Goal: Task Accomplishment & Management: Use online tool/utility

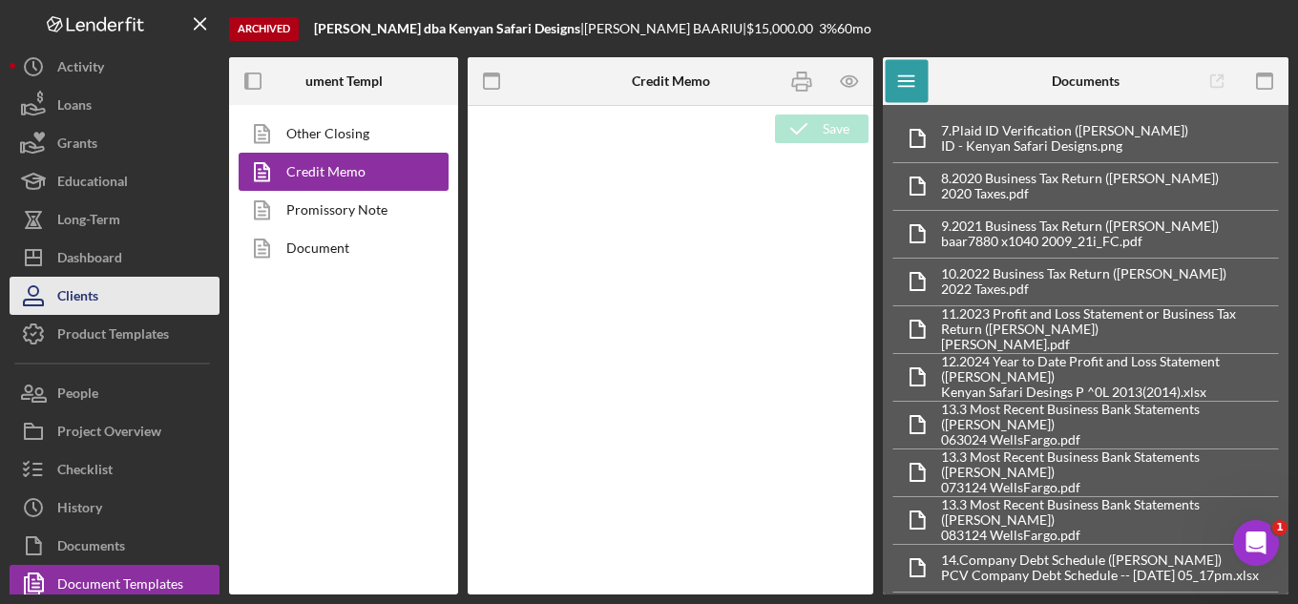
type textarea "<p>&nbsp;</p> <h2 style="text-align: left;"><span style="font-size: 14pt; font-…"
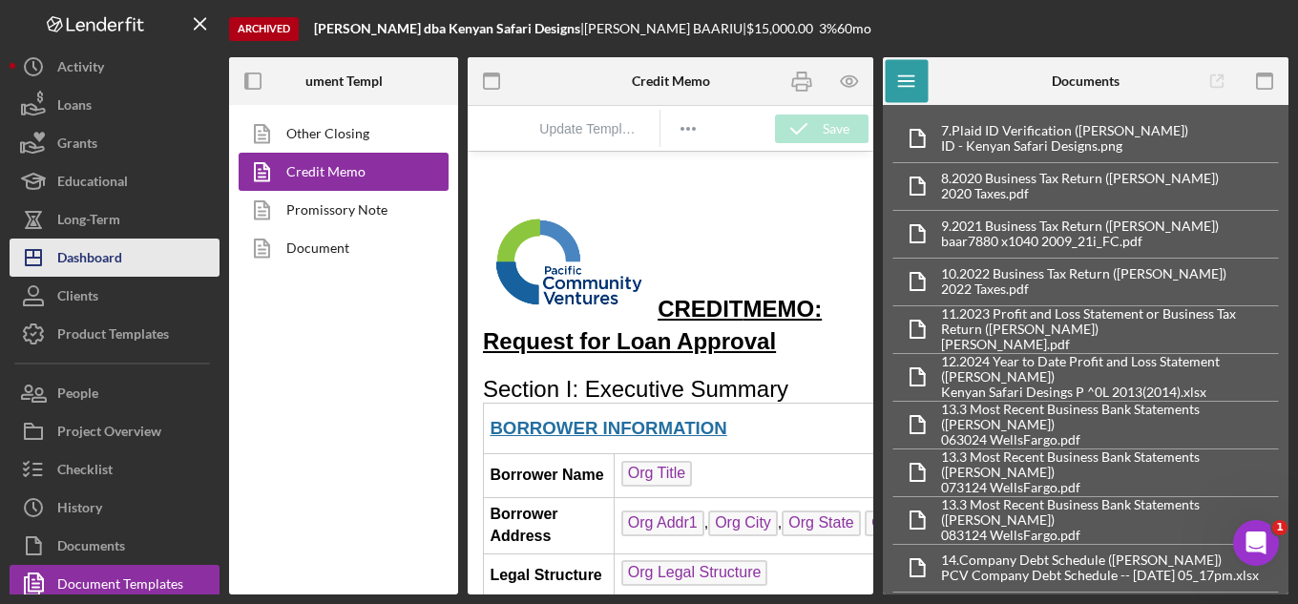
click at [76, 254] on div "Dashboard" at bounding box center [89, 260] width 65 height 43
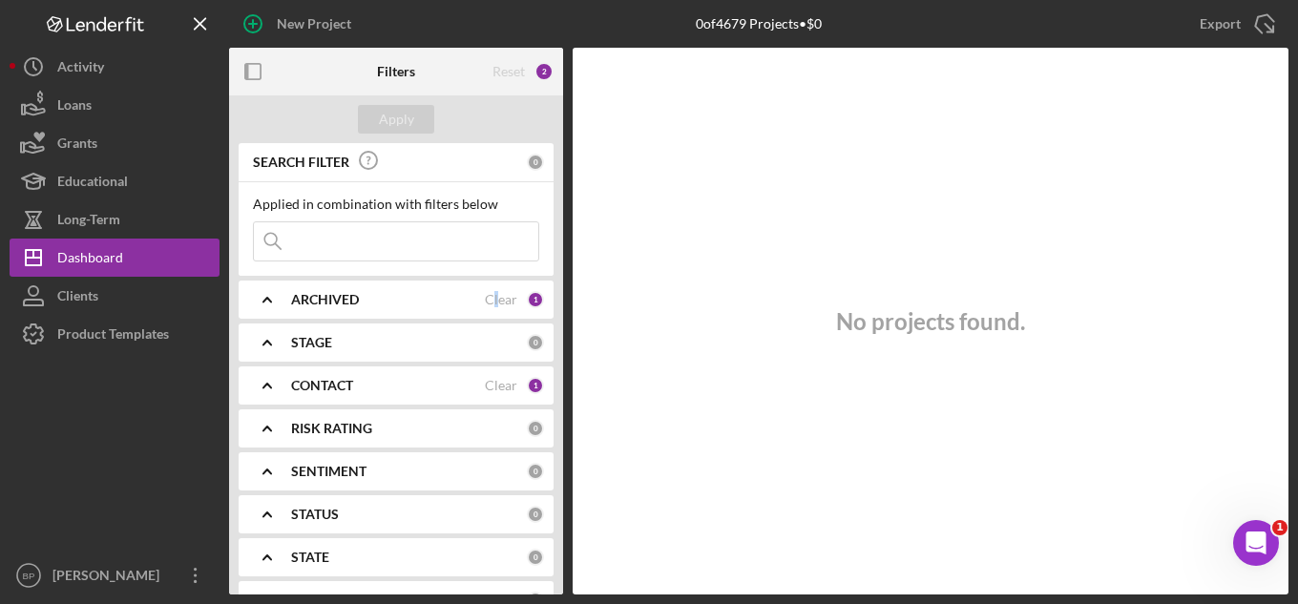
click at [495, 301] on div "Clear" at bounding box center [501, 299] width 32 height 15
click at [495, 300] on div "ARCHIVED" at bounding box center [409, 299] width 236 height 15
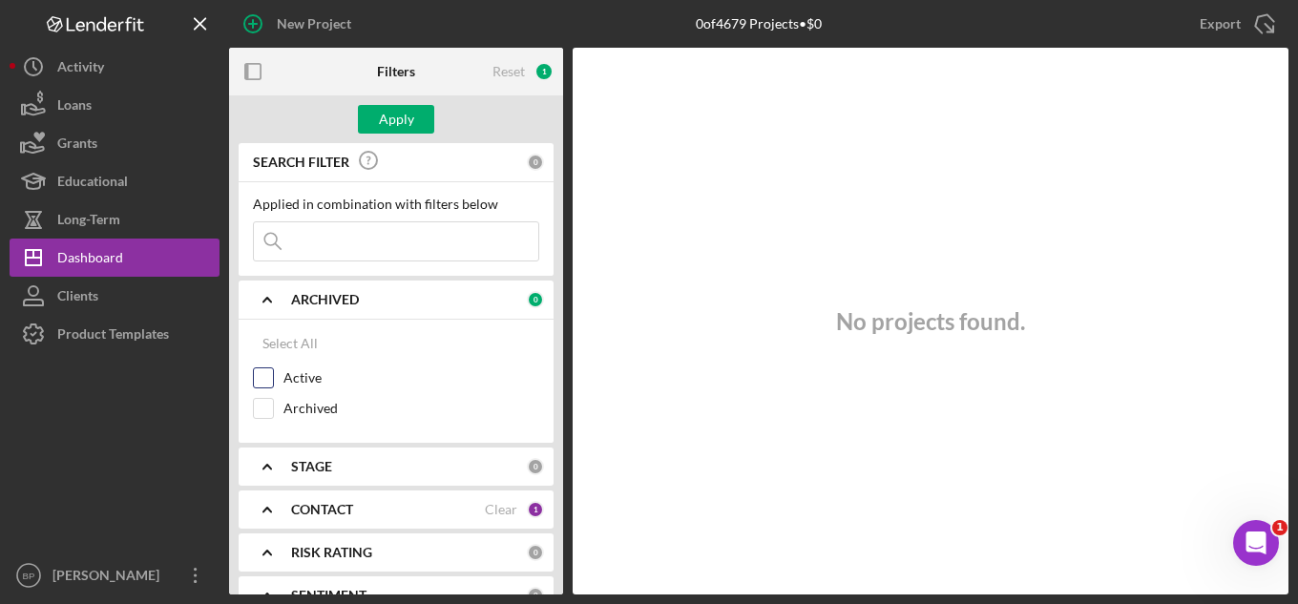
click at [263, 379] on input "Active" at bounding box center [263, 377] width 19 height 19
checkbox input "true"
click at [453, 390] on div "Active" at bounding box center [396, 382] width 286 height 31
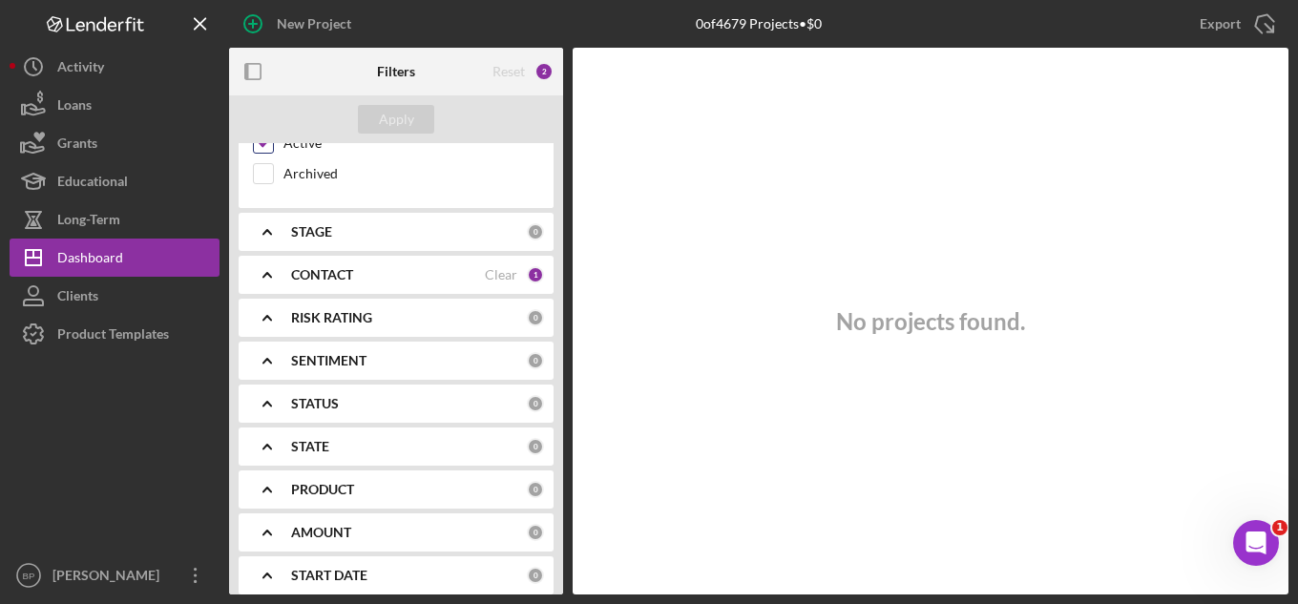
scroll to position [286, 0]
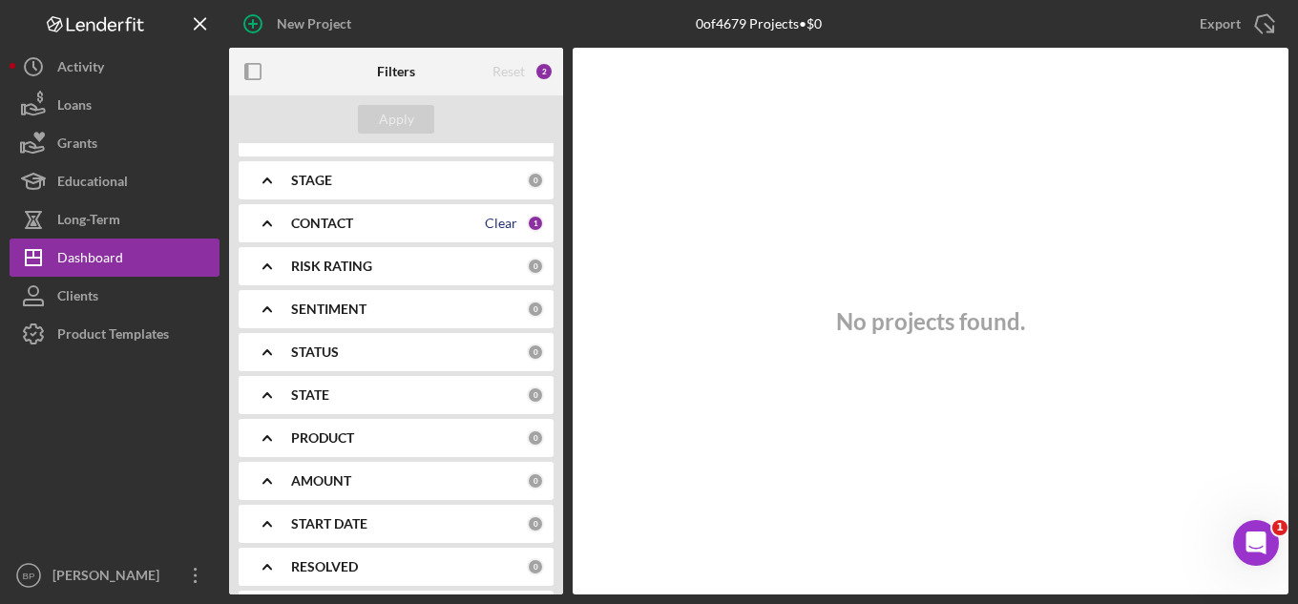
click at [492, 216] on div "Clear" at bounding box center [501, 223] width 32 height 15
click at [492, 217] on div "CONTACT" at bounding box center [409, 223] width 236 height 15
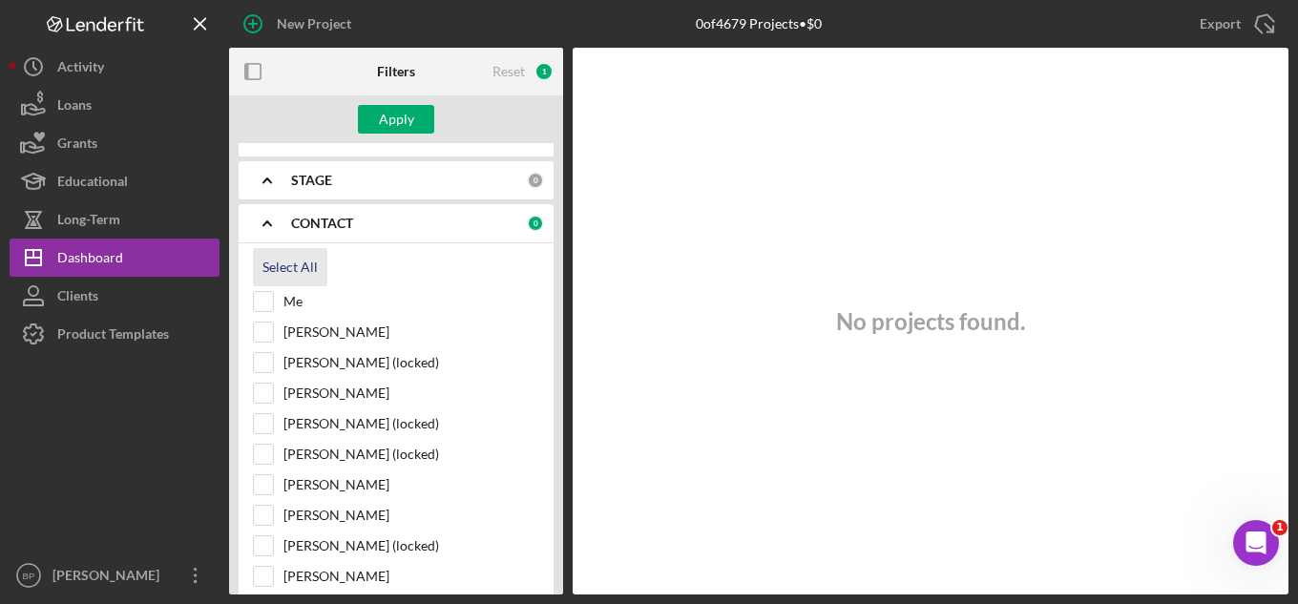
click at [281, 271] on div "Select All" at bounding box center [289, 267] width 55 height 38
checkbox input "true"
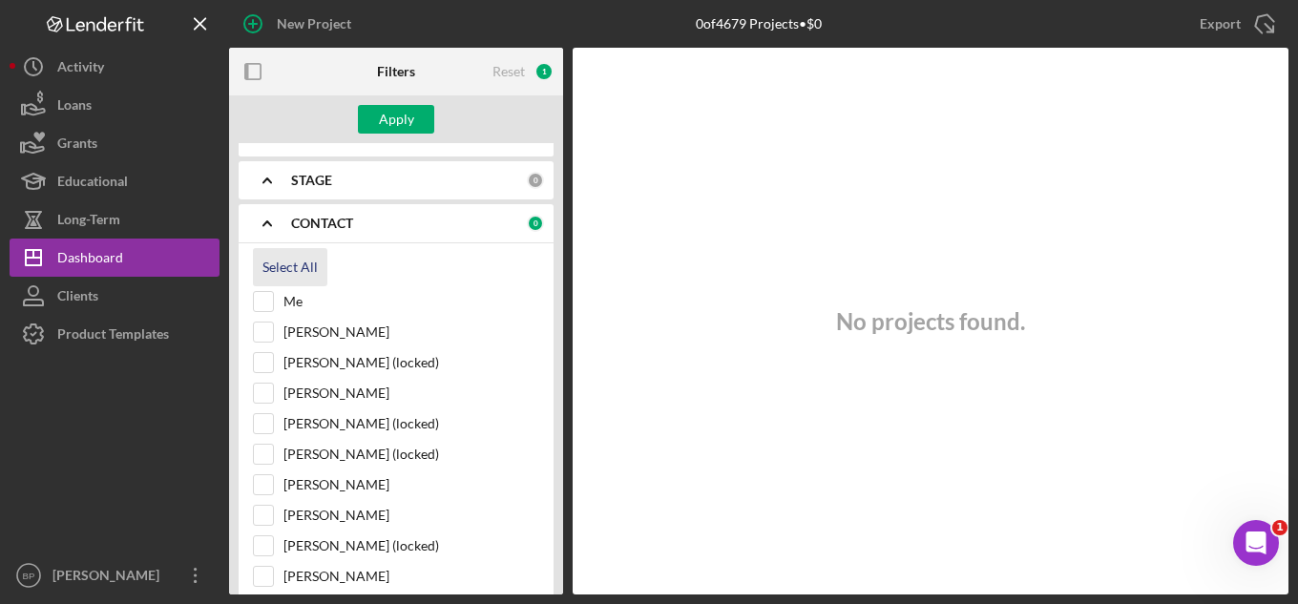
checkbox input "true"
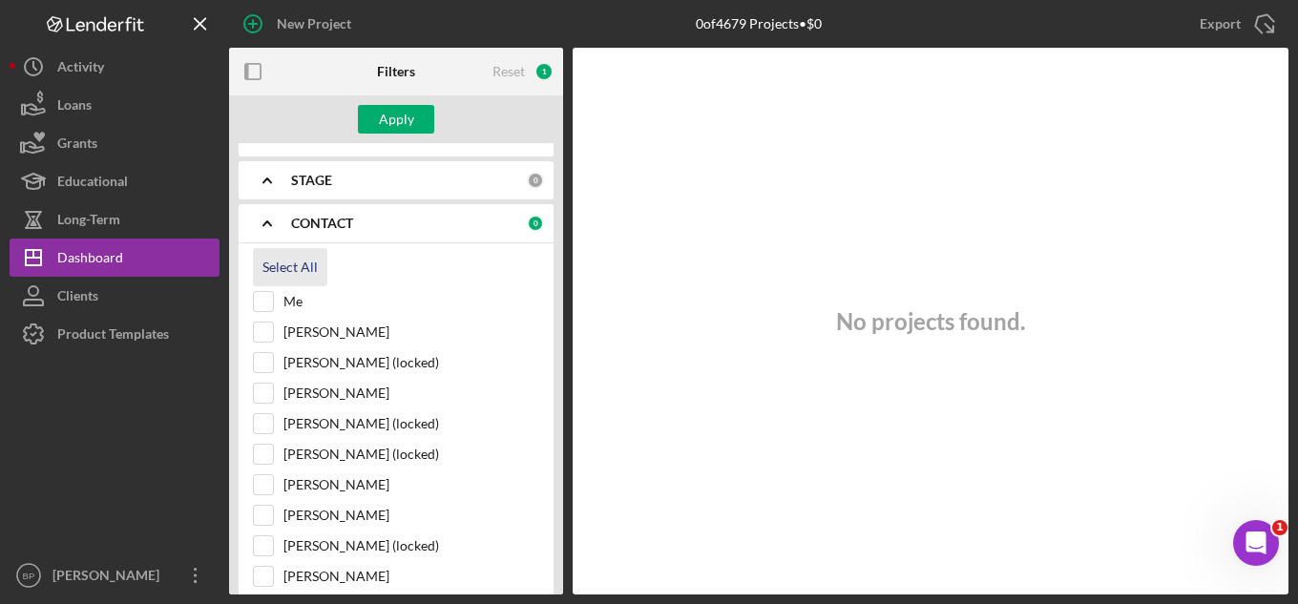
checkbox input "true"
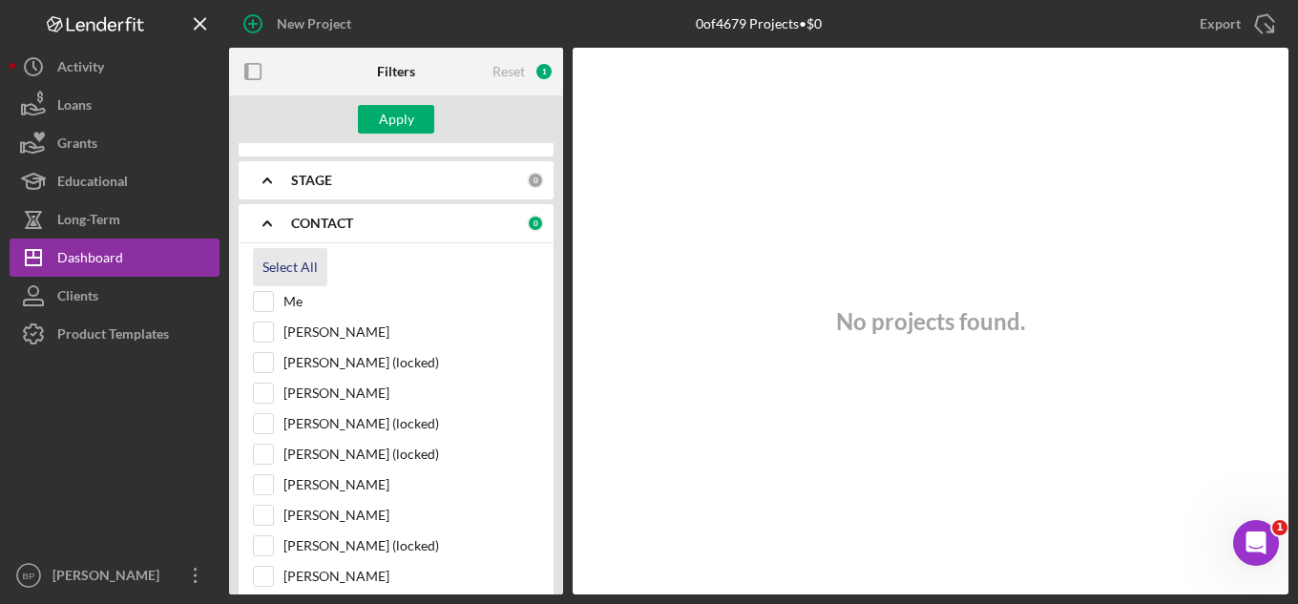
checkbox input "true"
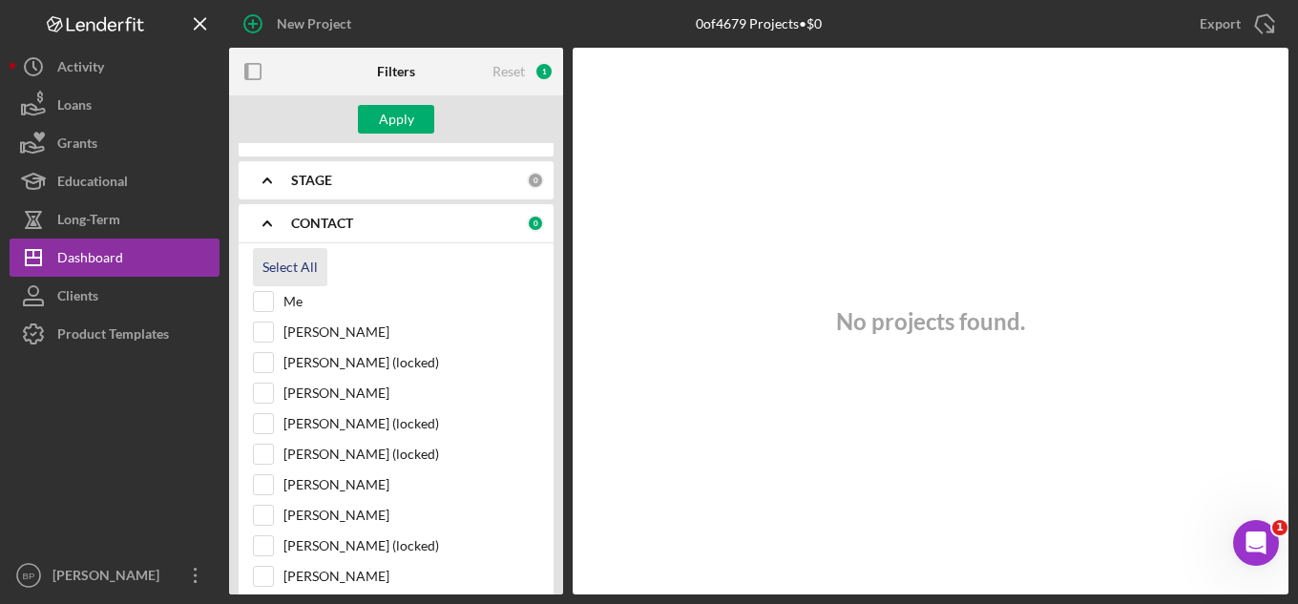
checkbox input "true"
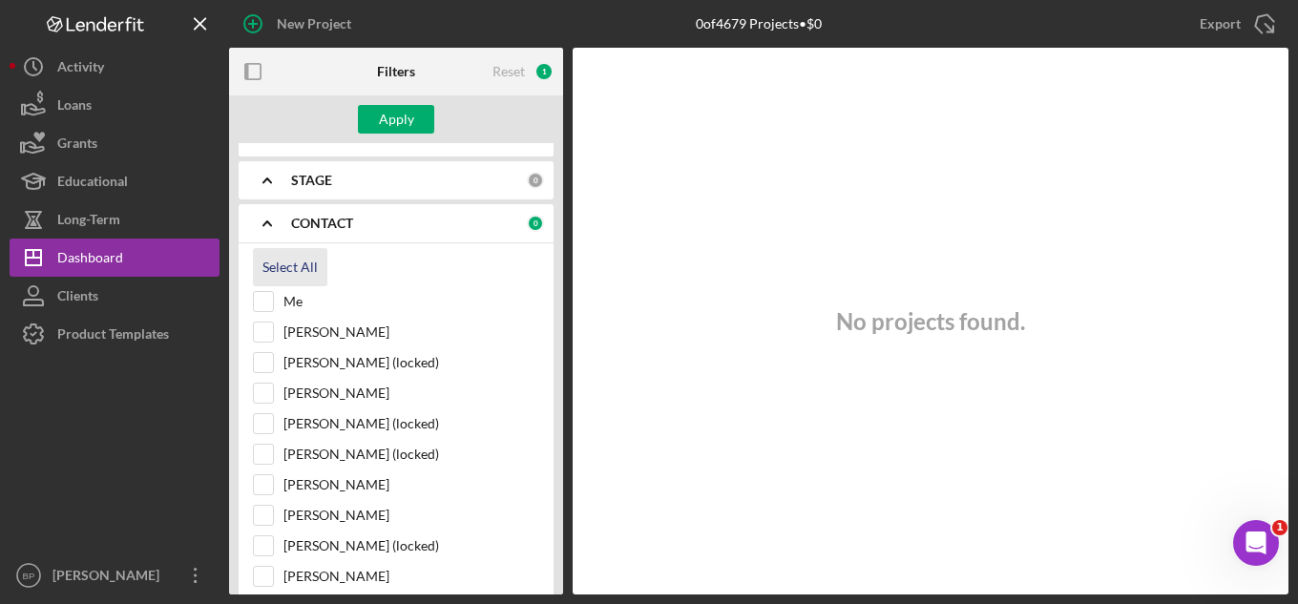
checkbox input "true"
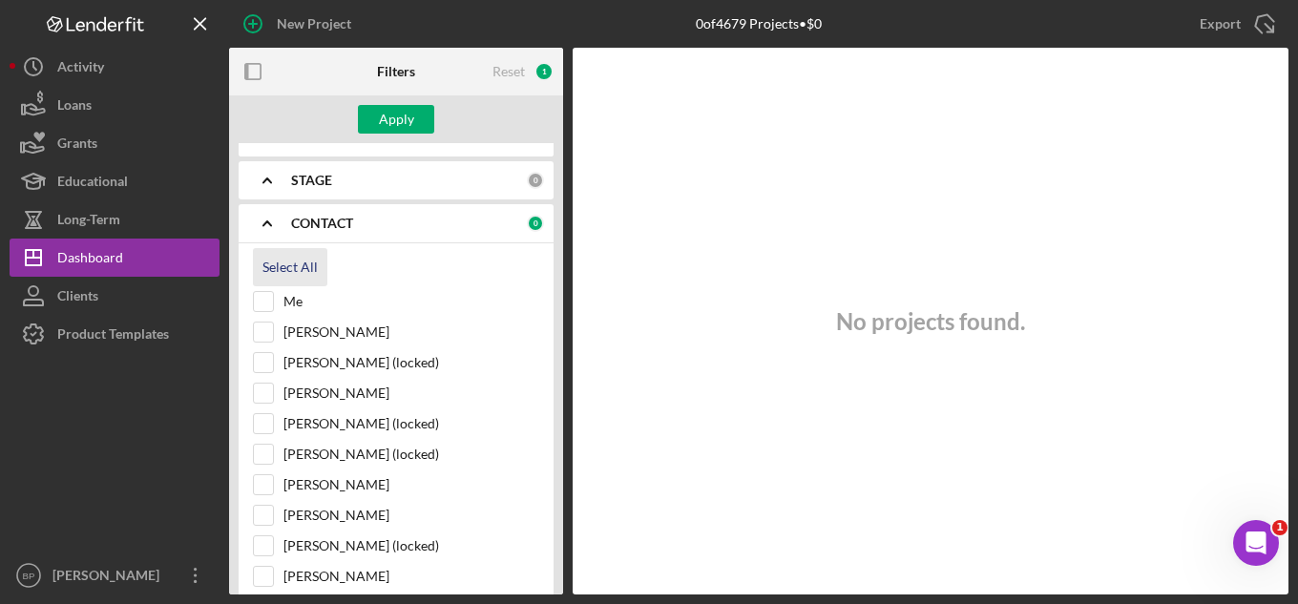
checkbox input "true"
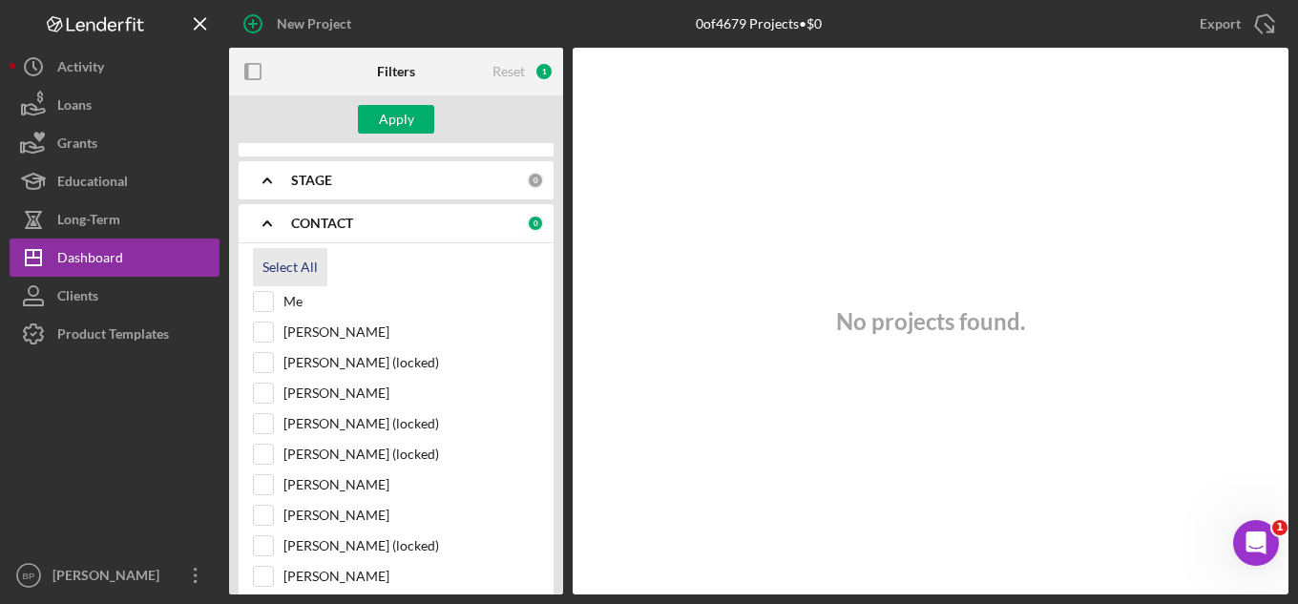
checkbox input "true"
click at [397, 116] on div "Apply" at bounding box center [396, 119] width 35 height 29
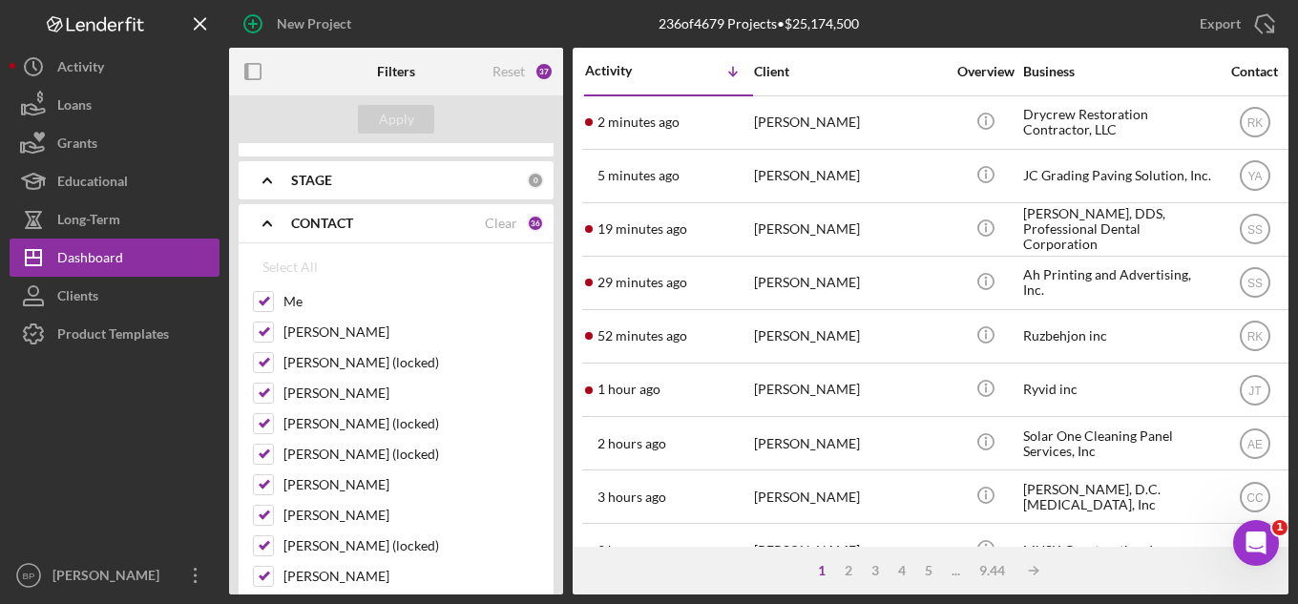
click at [266, 226] on icon "Icon/Expander" at bounding box center [267, 223] width 48 height 48
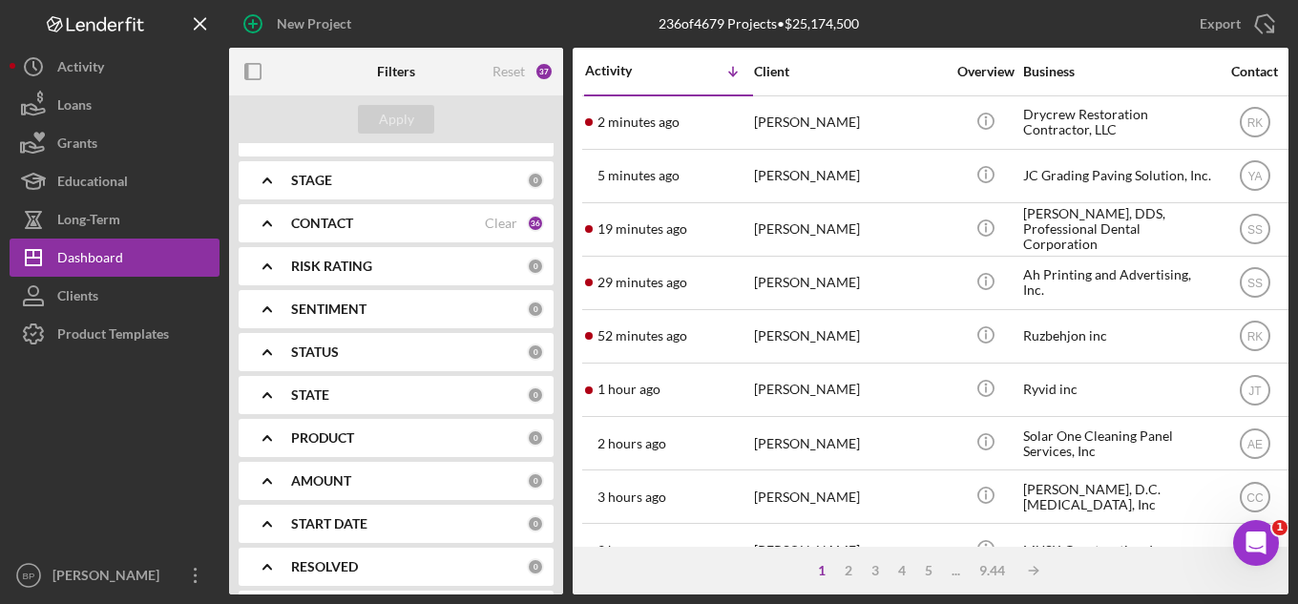
click at [373, 430] on div "PRODUCT" at bounding box center [409, 437] width 236 height 15
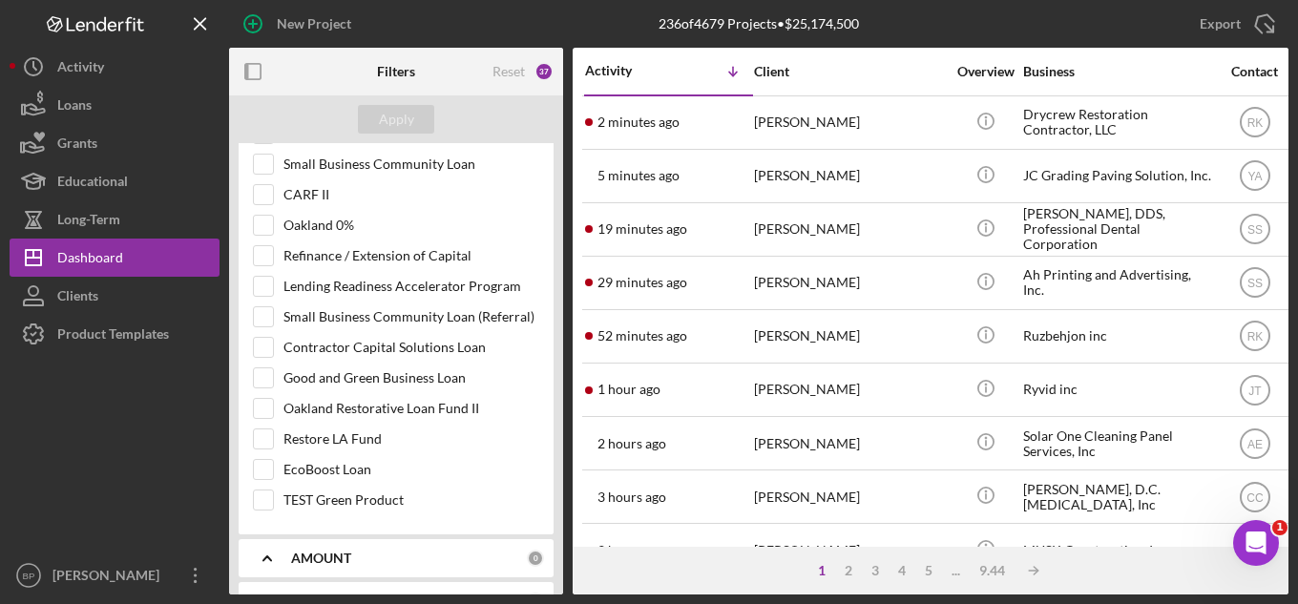
scroll to position [859, 0]
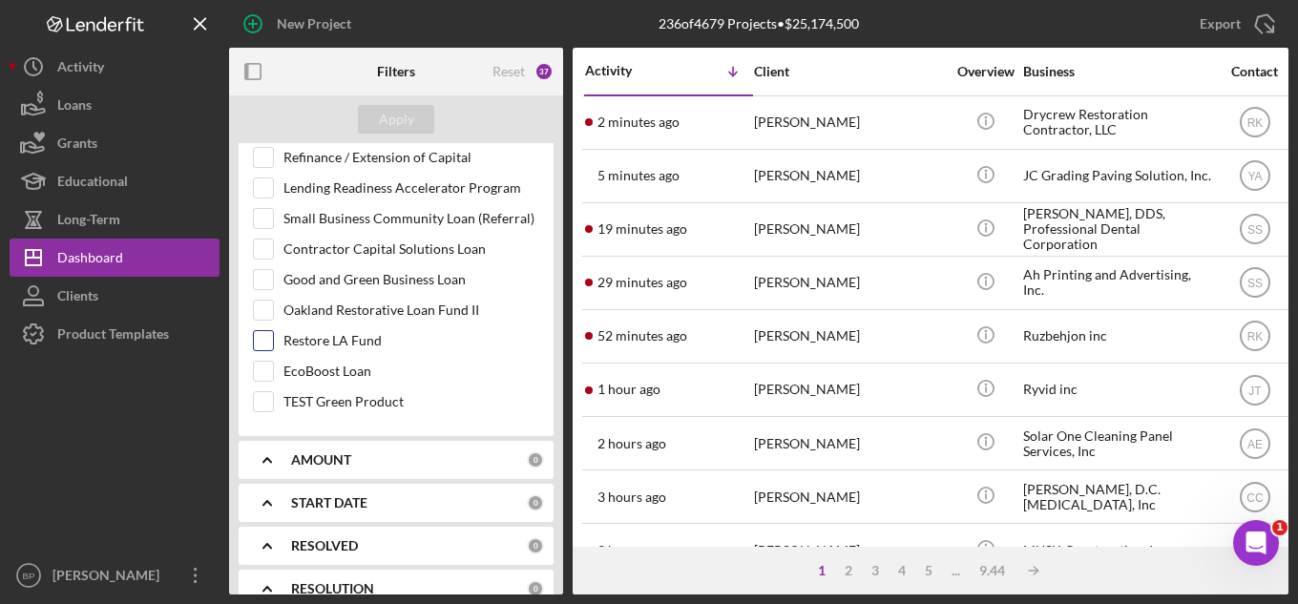
click at [270, 341] on input "Restore LA Fund" at bounding box center [263, 340] width 19 height 19
checkbox input "true"
drag, startPoint x: 403, startPoint y: 123, endPoint x: 414, endPoint y: 121, distance: 11.6
click at [414, 121] on button "Apply" at bounding box center [396, 119] width 76 height 29
